Goal: Navigation & Orientation: Find specific page/section

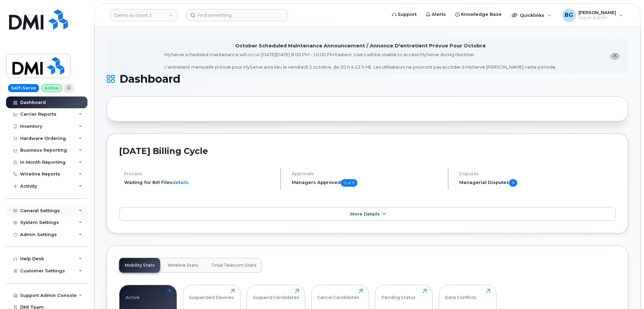
click at [43, 212] on div "General Settings" at bounding box center [40, 210] width 40 height 5
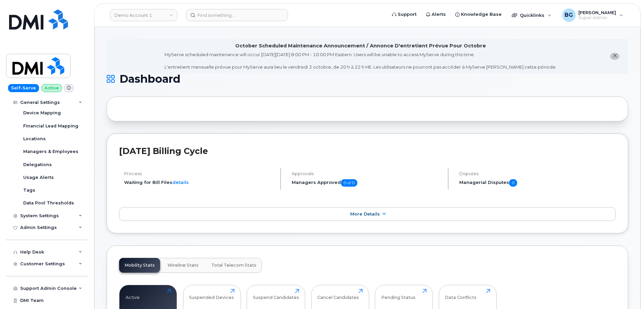
scroll to position [132, 0]
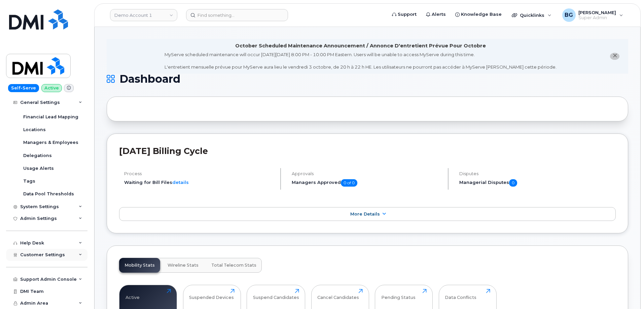
click at [44, 254] on span "Customer Settings" at bounding box center [42, 255] width 45 height 5
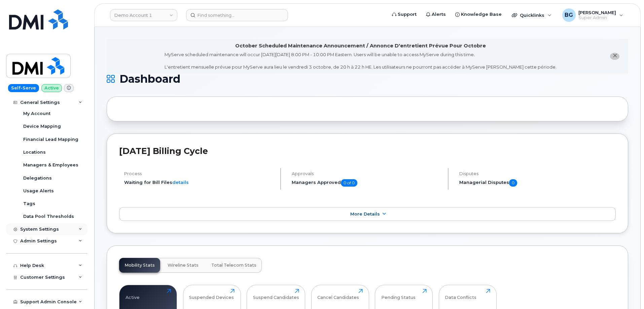
scroll to position [87, 0]
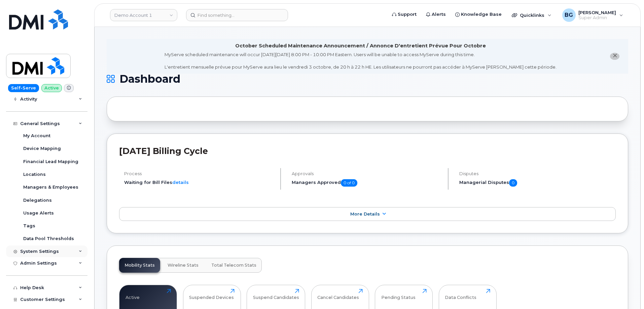
drag, startPoint x: 37, startPoint y: 249, endPoint x: 45, endPoint y: 247, distance: 7.7
click at [37, 249] on div "System Settings" at bounding box center [39, 251] width 39 height 5
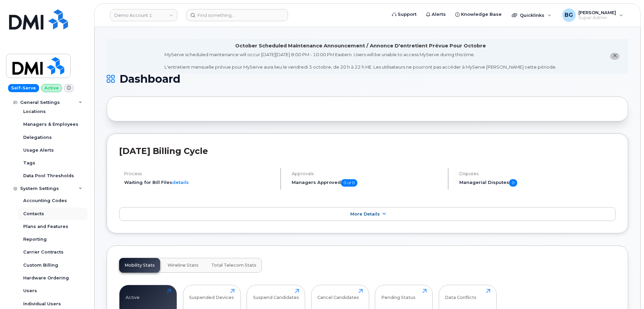
scroll to position [155, 0]
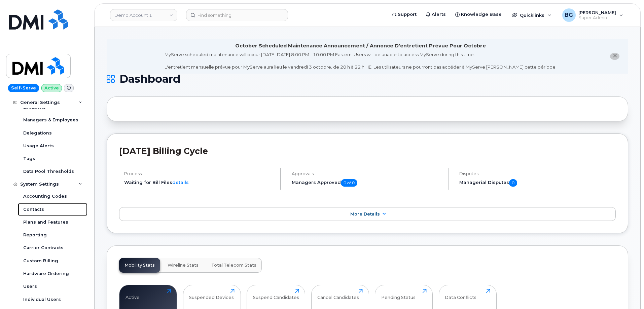
click at [30, 208] on div "Contacts" at bounding box center [33, 210] width 21 height 6
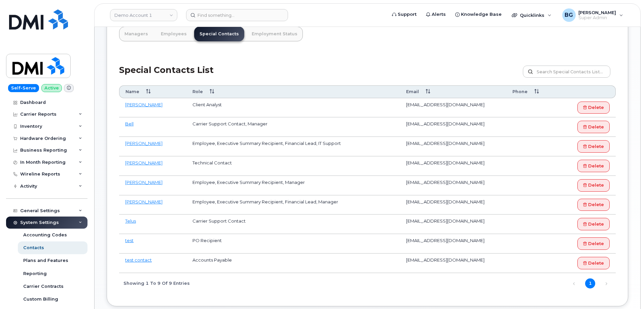
scroll to position [135, 0]
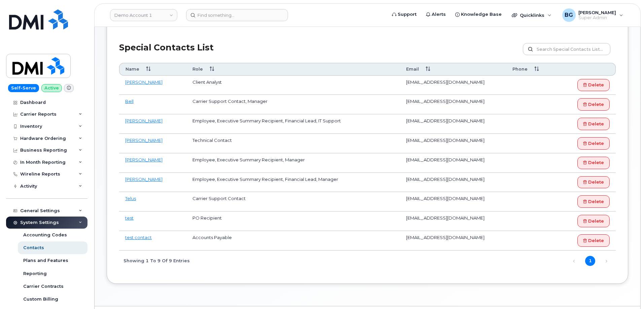
click at [405, 238] on td "ildar.abdulin@gmail.com" at bounding box center [453, 241] width 106 height 20
click at [137, 18] on link "Demo Account 1" at bounding box center [143, 15] width 67 height 12
